Goal: Navigation & Orientation: Find specific page/section

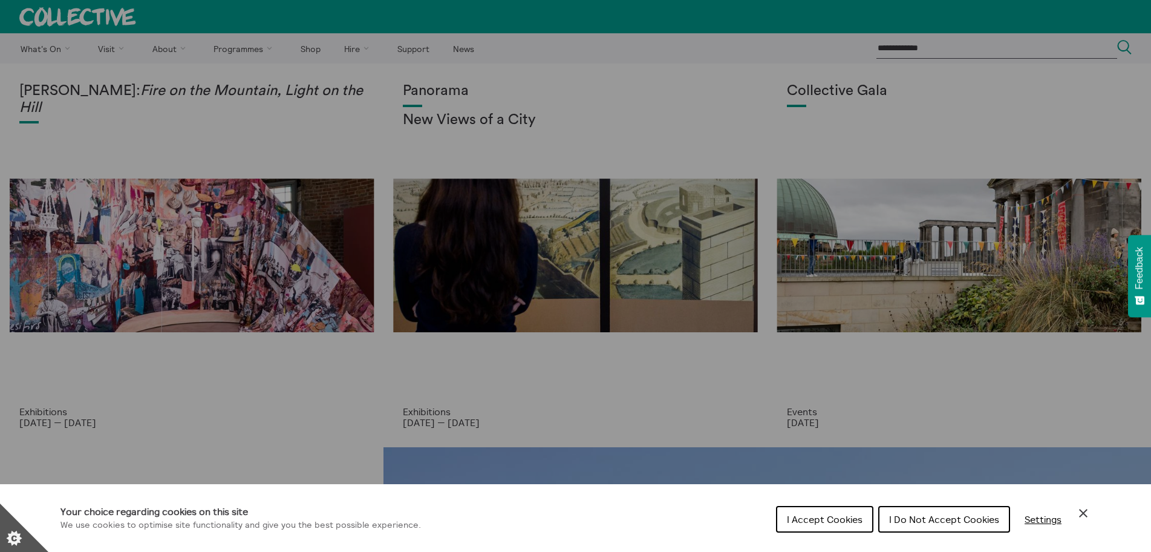
click at [854, 87] on div "Cookie preferences" at bounding box center [575, 276] width 1151 height 552
click at [836, 524] on span "I Accept Cookies" at bounding box center [825, 519] width 76 height 12
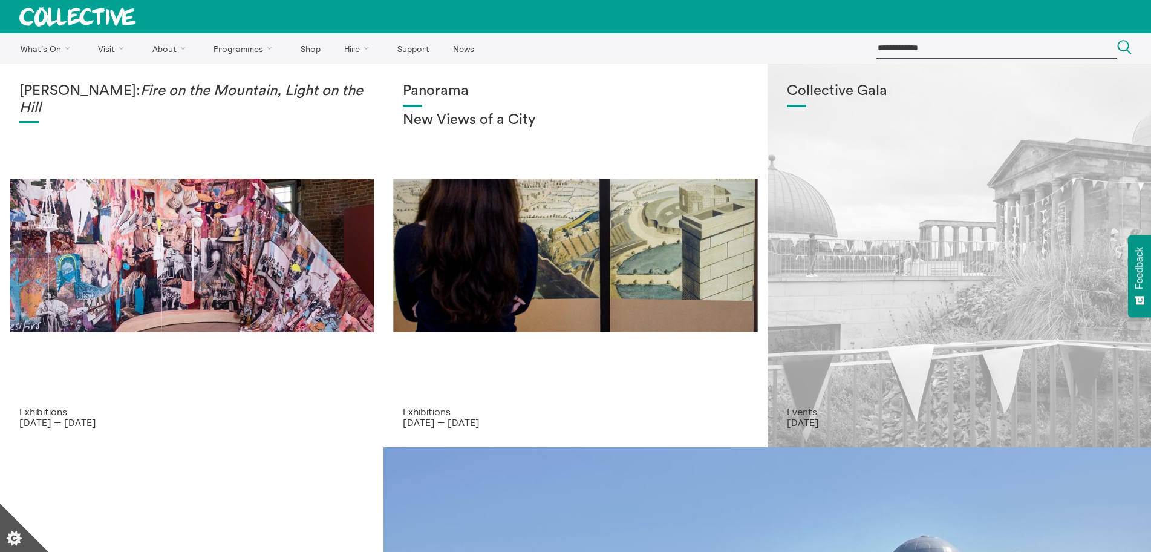
click at [808, 410] on p "Events" at bounding box center [959, 411] width 345 height 11
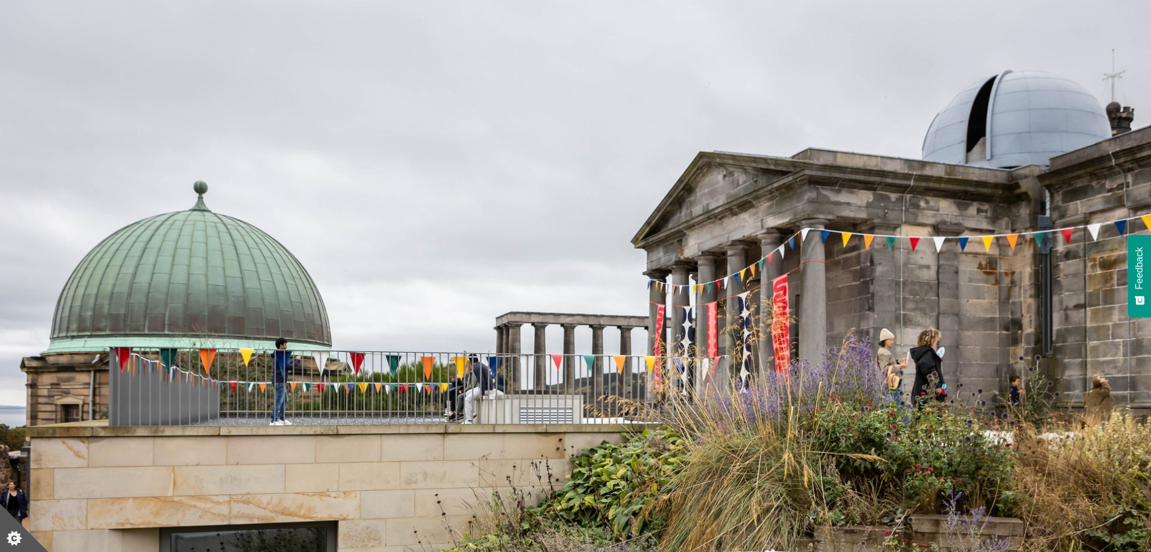
scroll to position [61, 0]
